Goal: Task Accomplishment & Management: Use online tool/utility

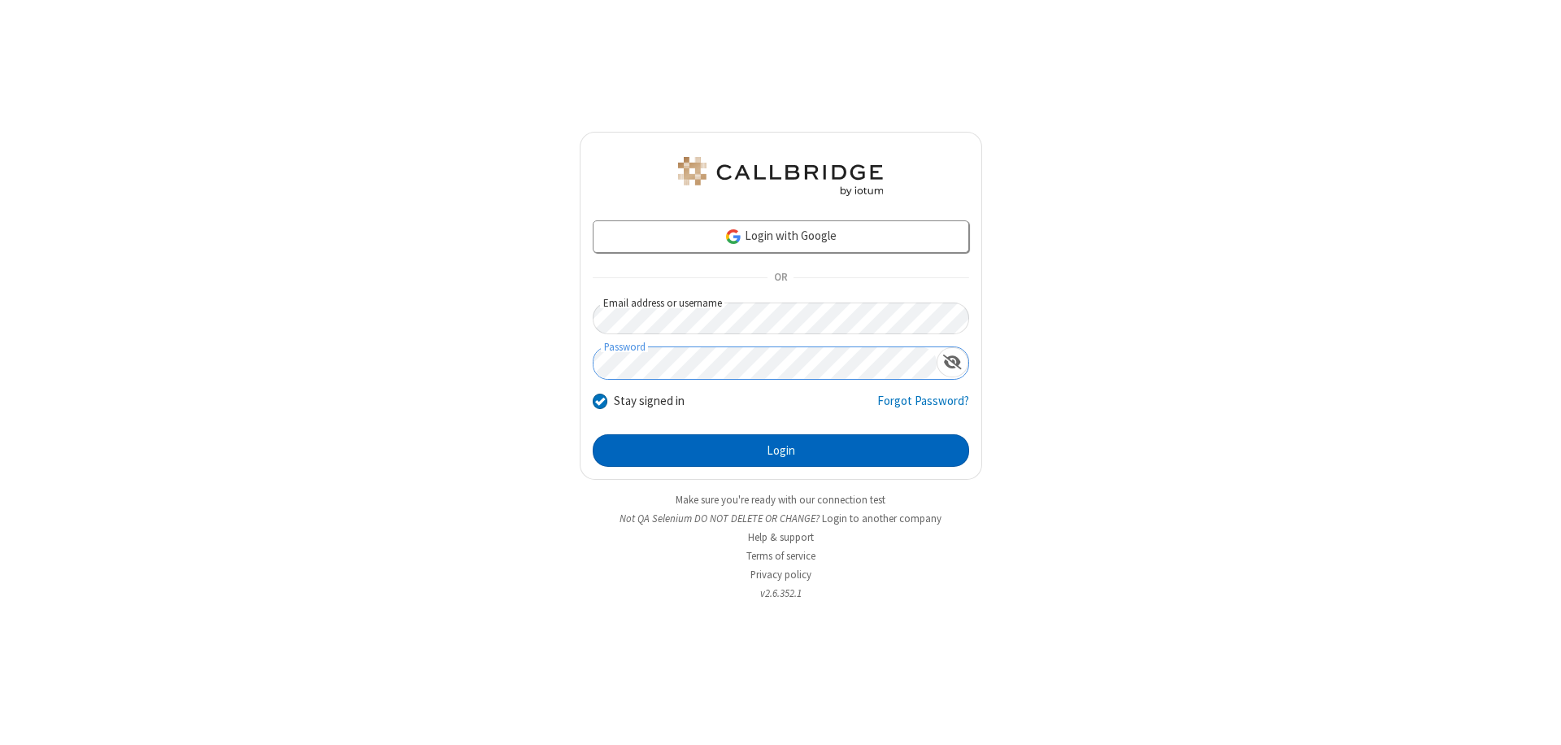
click at [781, 450] on button "Login" at bounding box center [781, 450] width 376 height 33
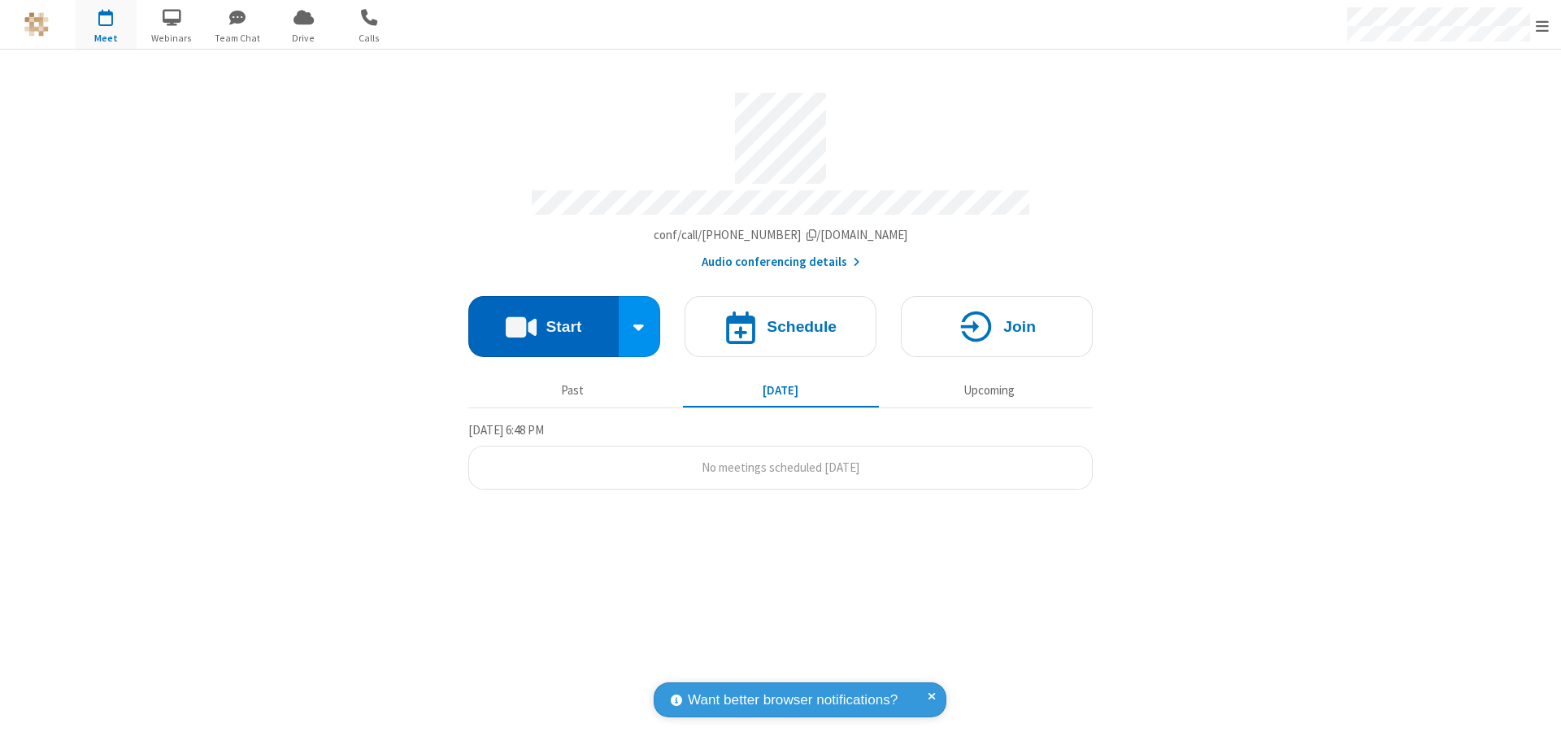
click at [543, 319] on button "Start" at bounding box center [543, 326] width 150 height 61
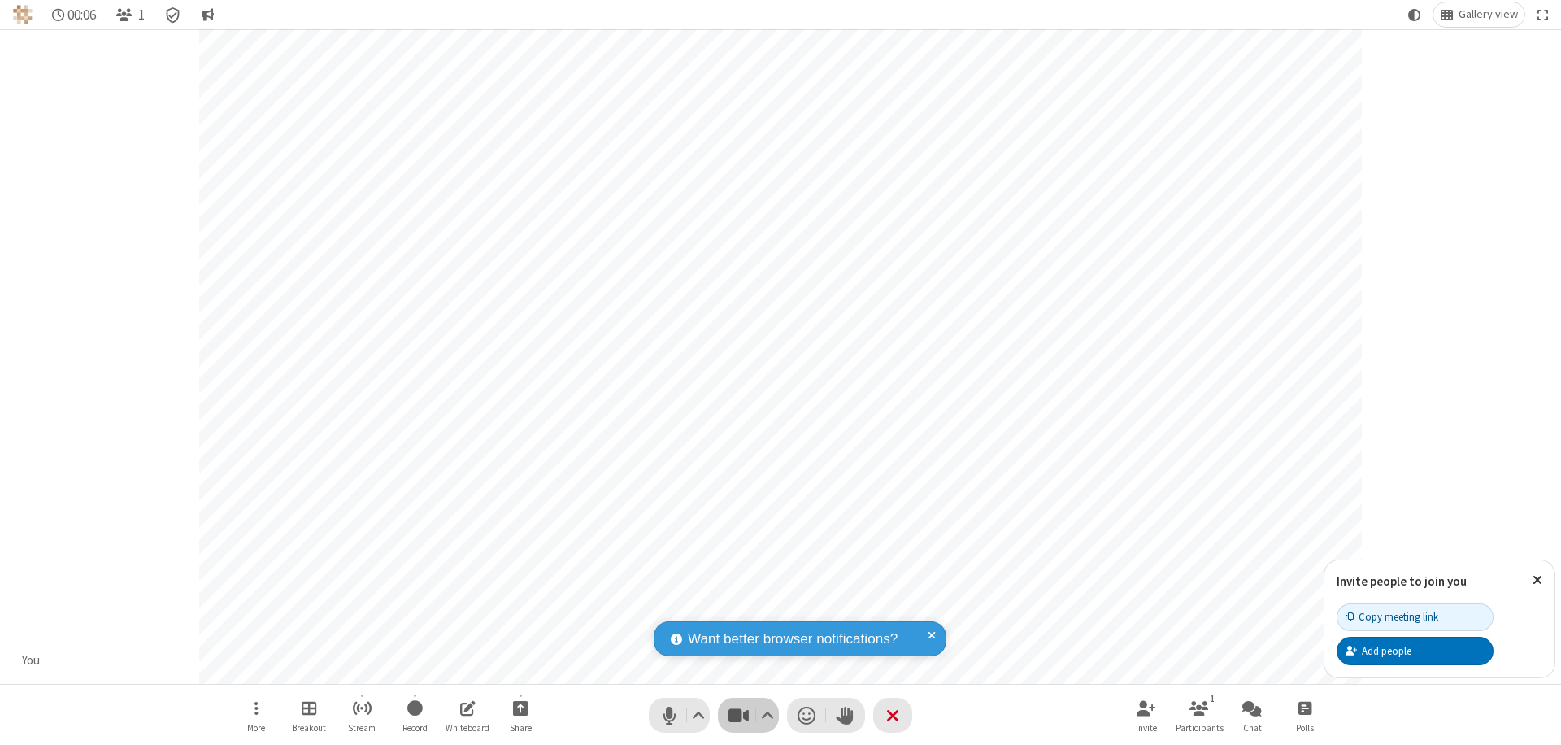
click at [738, 715] on span "Stop video (⌘+Shift+V)" at bounding box center [738, 715] width 24 height 24
click at [738, 715] on span "Start video (⌘+Shift+V)" at bounding box center [738, 715] width 24 height 24
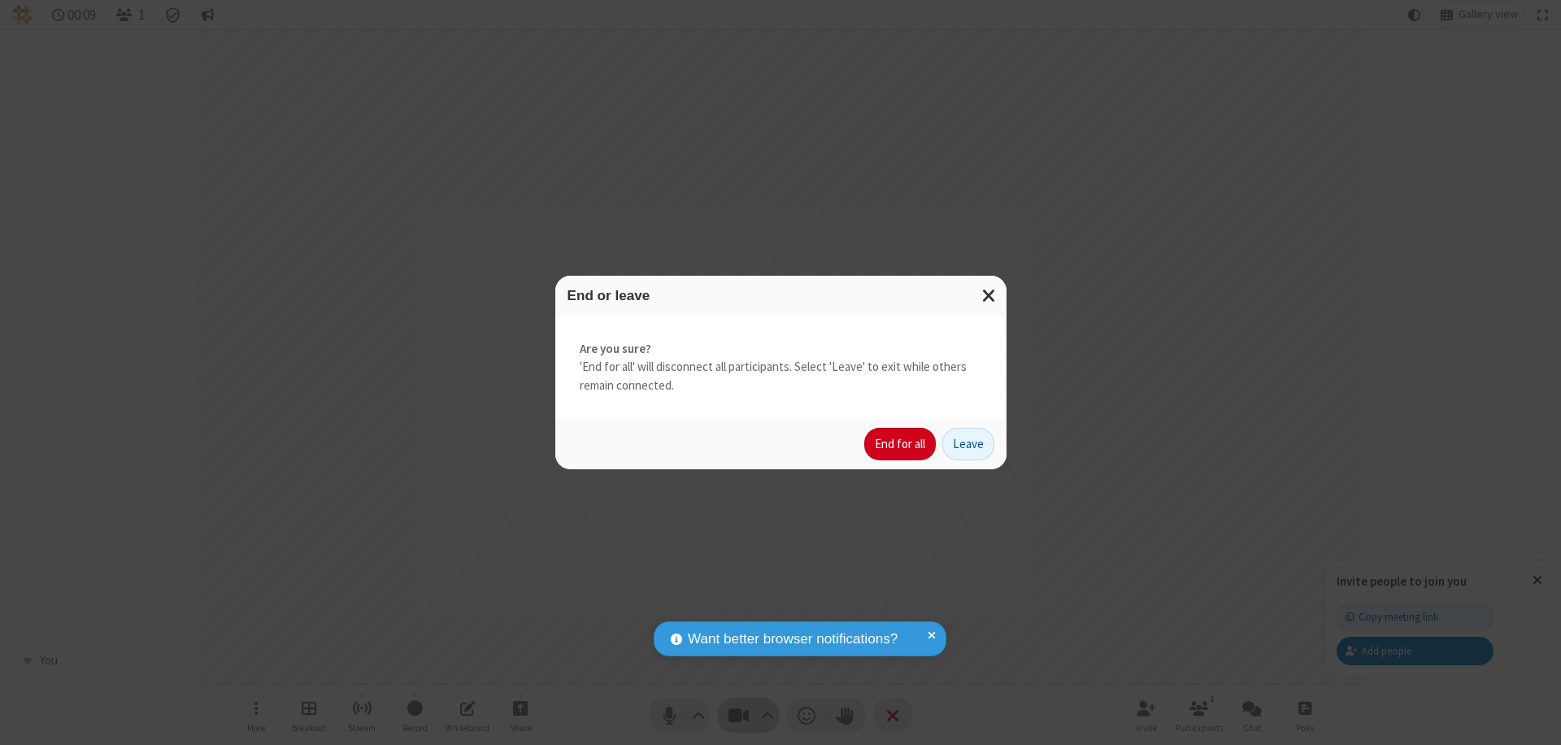
click at [901, 444] on button "End for all" at bounding box center [900, 444] width 72 height 33
